Goal: Understand process/instructions: Learn how to perform a task or action

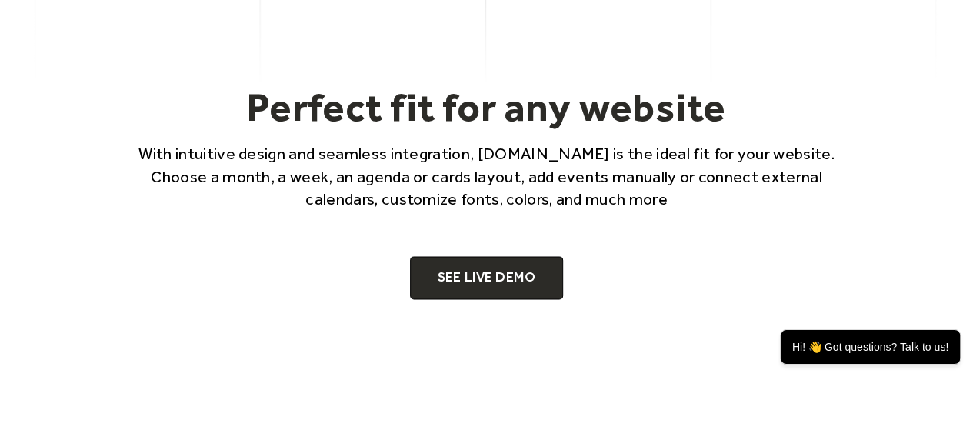
scroll to position [918, 0]
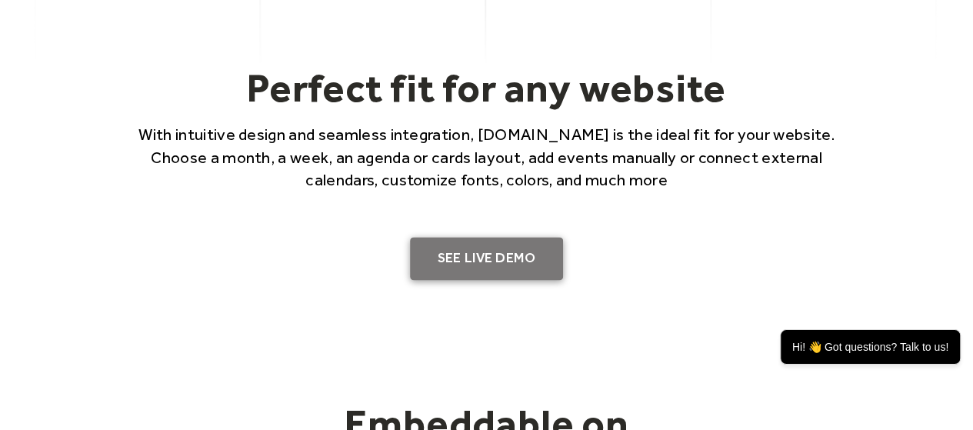
click at [503, 247] on link "SEE LIVE DEMO" at bounding box center [487, 258] width 154 height 43
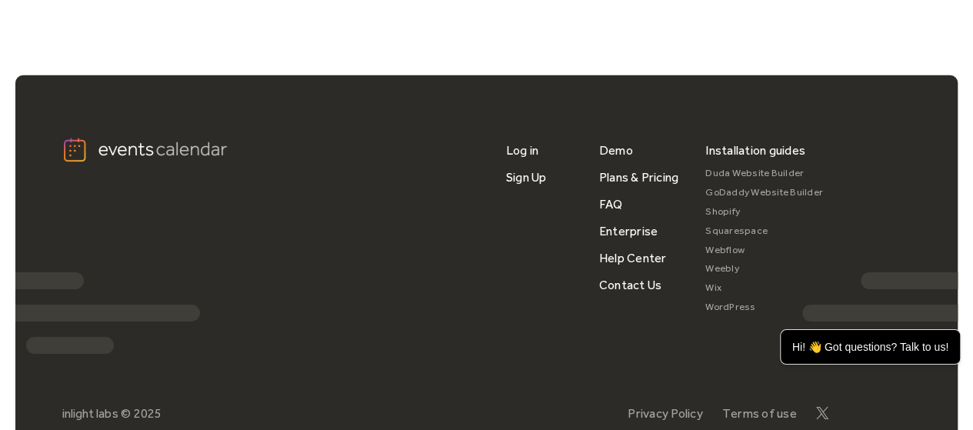
scroll to position [5395, 0]
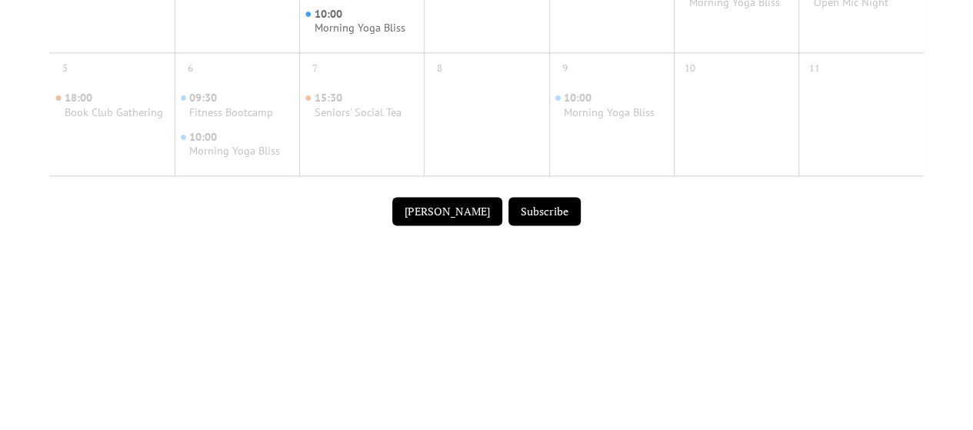
scroll to position [1014, 0]
click at [439, 216] on button "[PERSON_NAME]" at bounding box center [447, 212] width 110 height 29
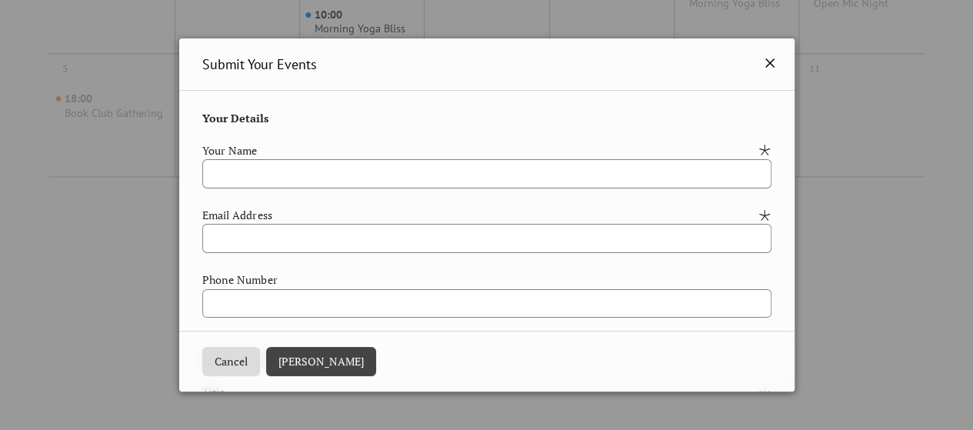
click at [765, 65] on icon at bounding box center [769, 62] width 9 height 9
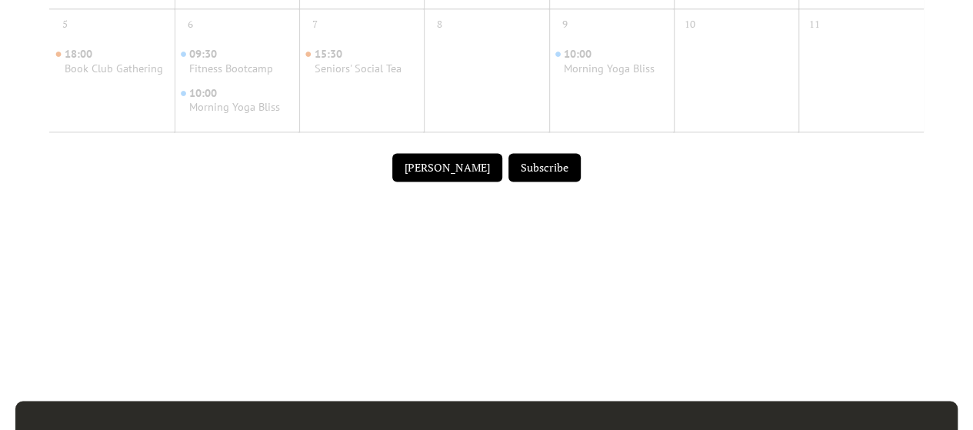
scroll to position [1057, 0]
